Goal: Task Accomplishment & Management: Use online tool/utility

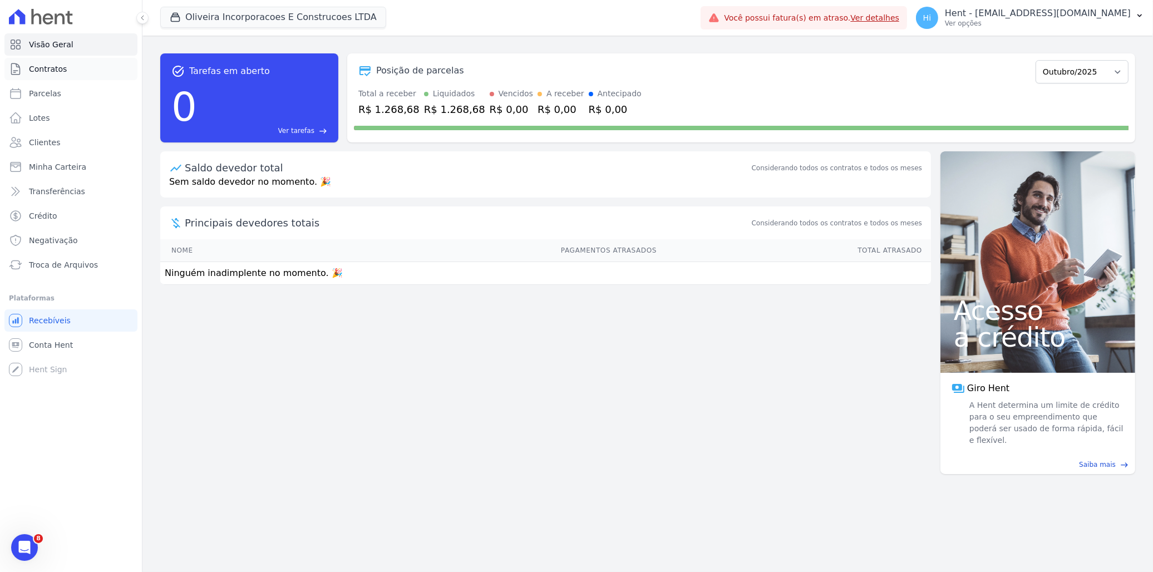
click at [56, 73] on span "Contratos" at bounding box center [48, 68] width 38 height 11
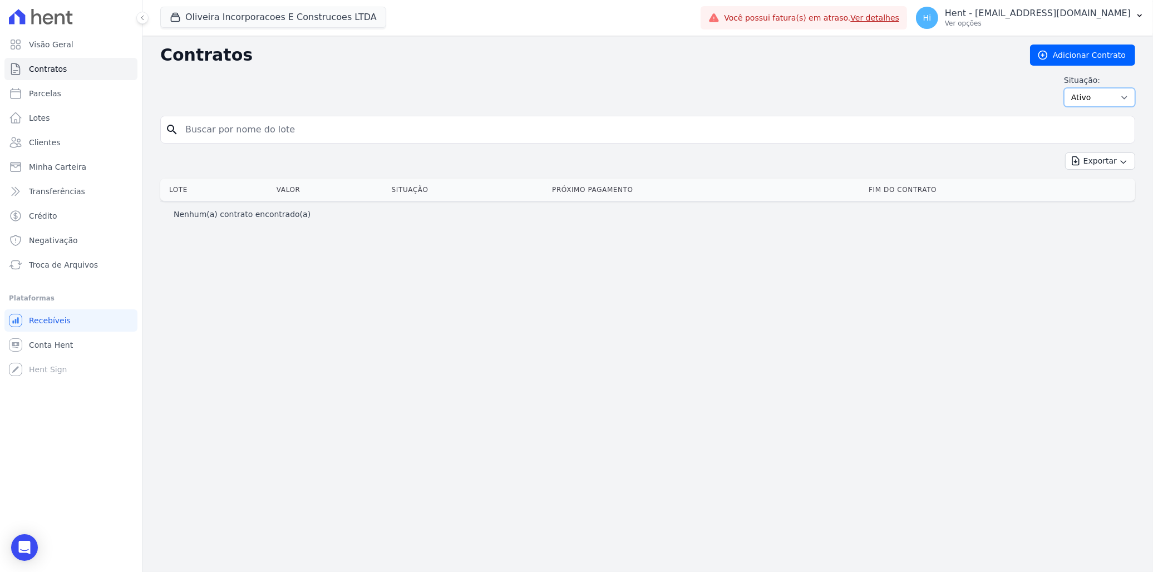
click at [1117, 95] on select "Ativo Todos Pausado Distratado Rascunho Expirado Encerrado" at bounding box center [1099, 97] width 71 height 19
select select "all"
click at [1069, 88] on select "Ativo Todos Pausado Distratado Rascunho Expirado Encerrado" at bounding box center [1099, 97] width 71 height 19
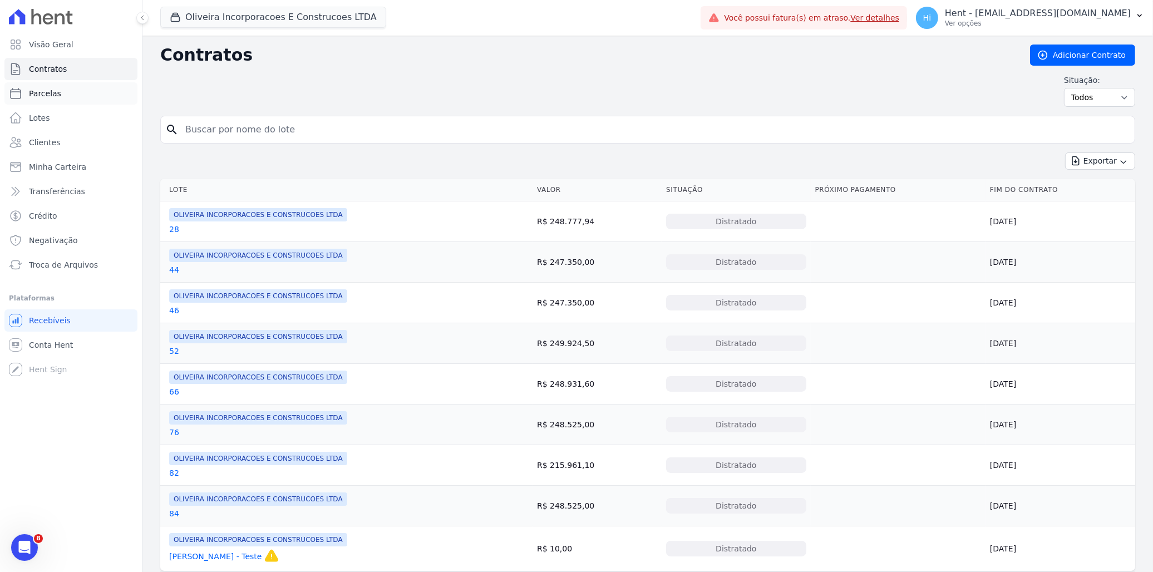
click at [48, 96] on span "Parcelas" at bounding box center [45, 93] width 32 height 11
select select
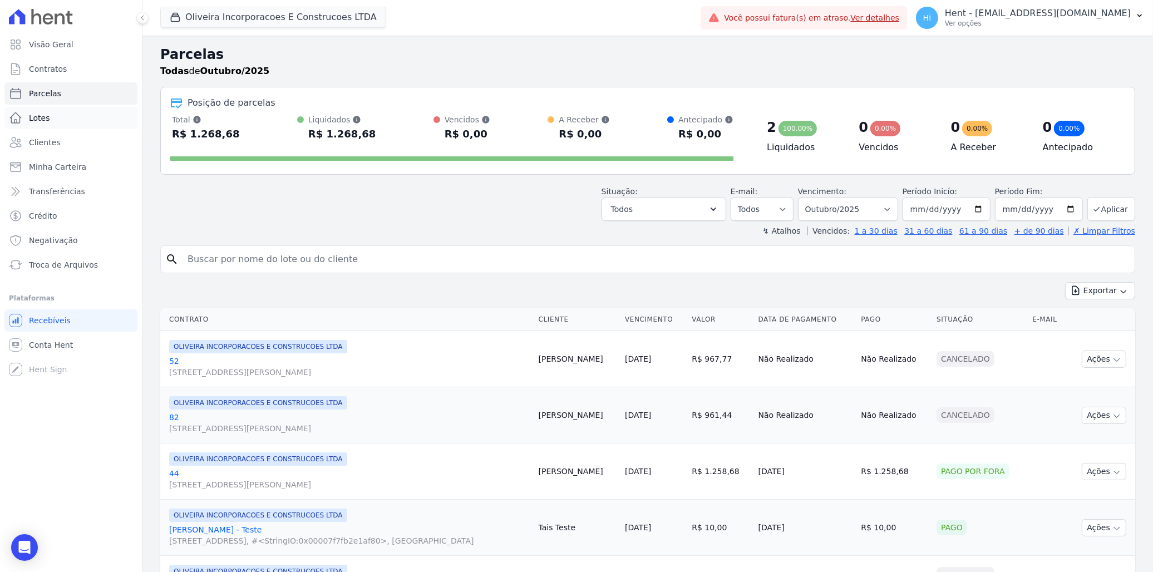
click at [60, 122] on link "Lotes" at bounding box center [70, 118] width 133 height 22
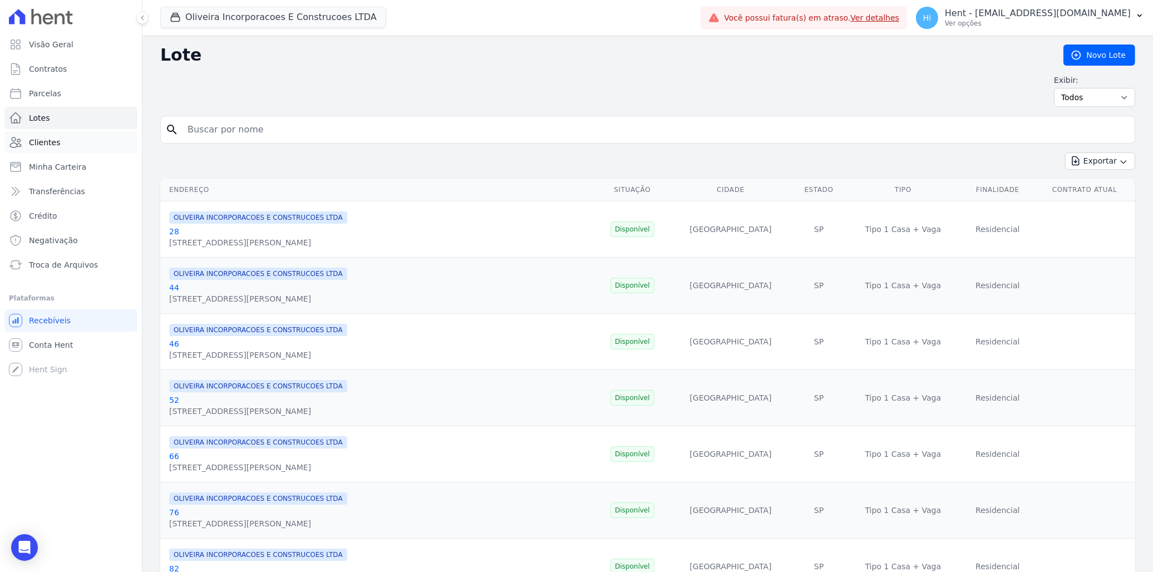
click at [58, 146] on link "Clientes" at bounding box center [70, 142] width 133 height 22
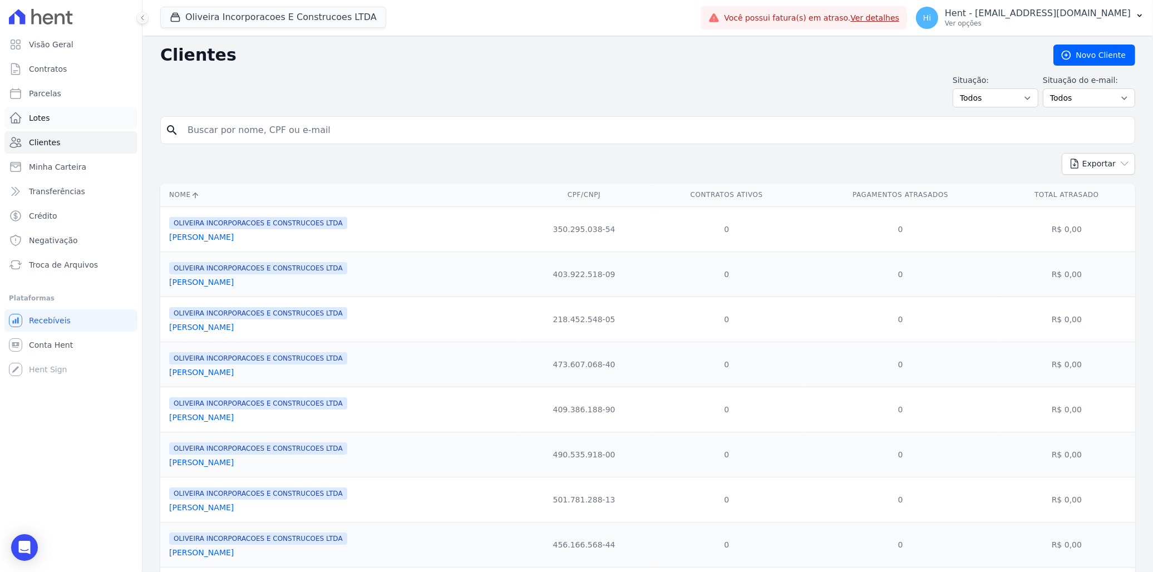
click at [79, 119] on link "Lotes" at bounding box center [70, 118] width 133 height 22
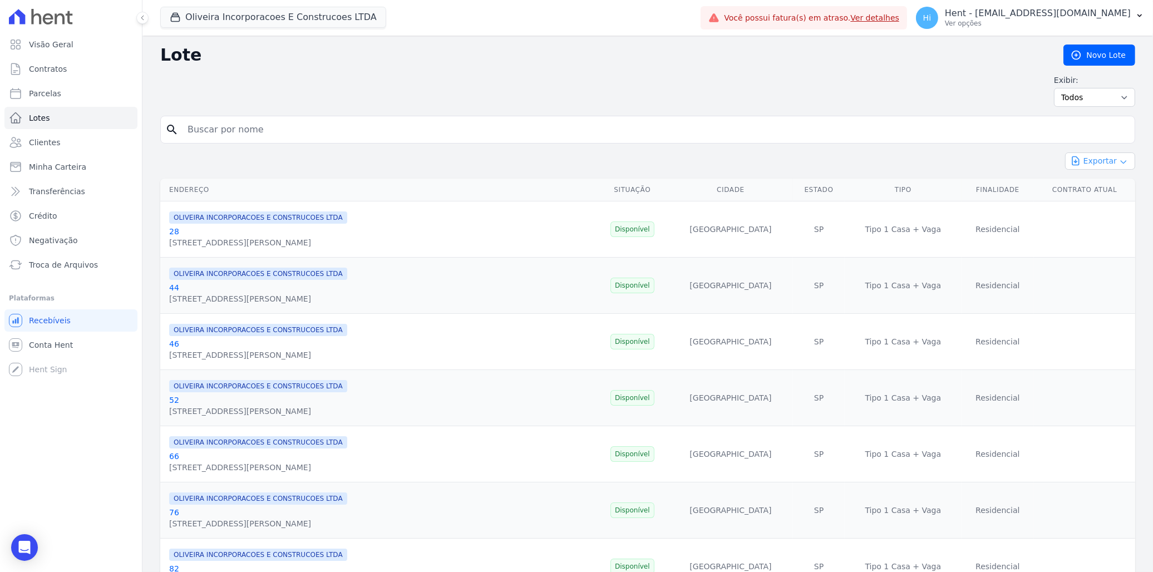
click at [1081, 160] on button "Exportar" at bounding box center [1100, 161] width 70 height 17
click at [1099, 209] on span "Exportar CSV" at bounding box center [1099, 206] width 59 height 11
